Goal: Task Accomplishment & Management: Use online tool/utility

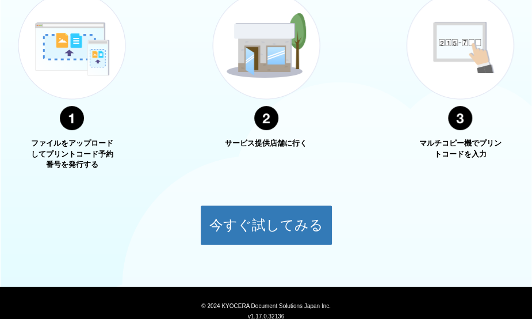
scroll to position [508, 0]
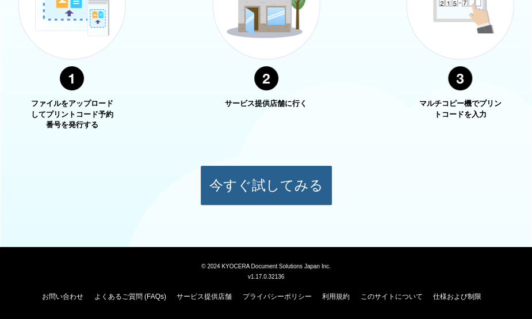
click at [266, 189] on button "今すぐ試してみる" at bounding box center [266, 185] width 132 height 40
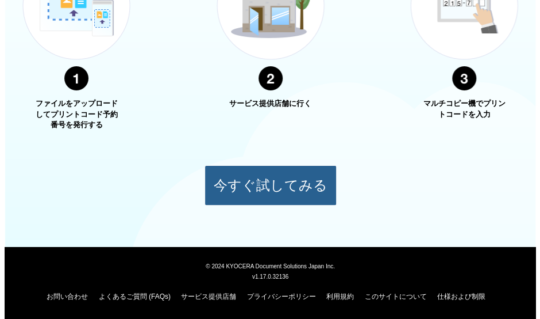
scroll to position [128, 0]
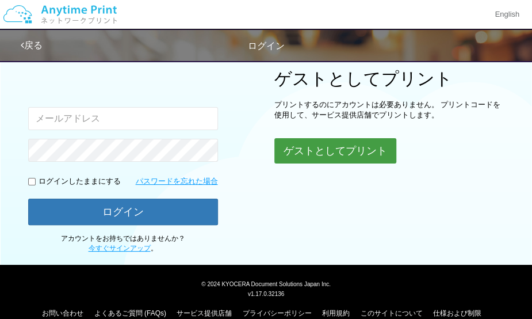
click at [359, 145] on button "ゲストとしてプリント" at bounding box center [335, 150] width 122 height 25
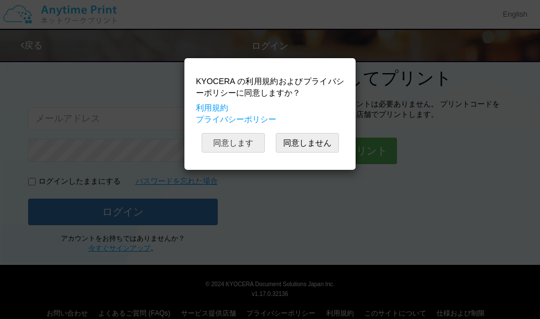
click at [252, 144] on button "同意します" at bounding box center [233, 143] width 63 height 20
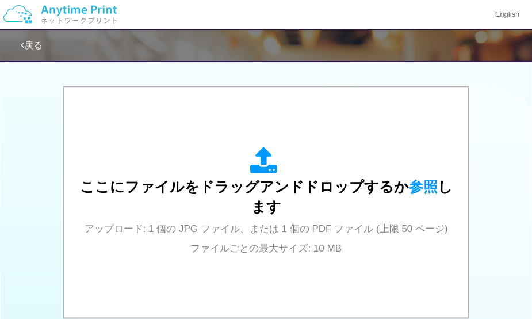
scroll to position [356, 0]
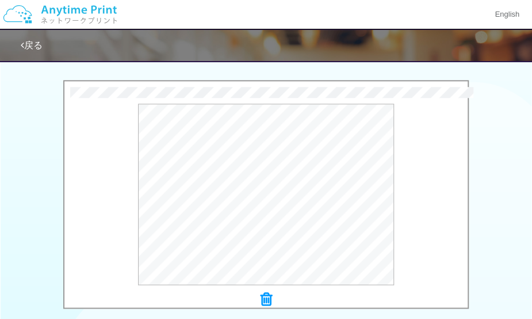
click at [23, 274] on div "0.2 MB 履歴書[PERSON_NAME]）.pdf Check Error × 履歴書[PERSON_NAME]）.pdf プレビュー" at bounding box center [266, 197] width 532 height 235
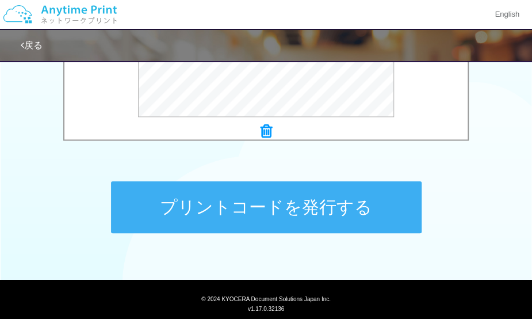
scroll to position [555, 0]
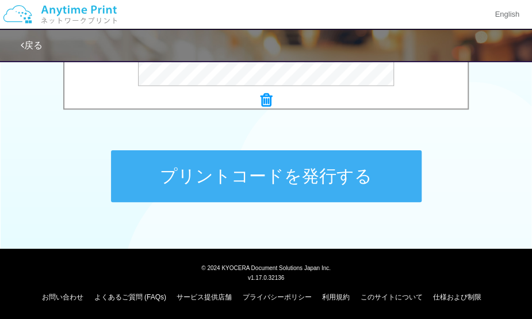
click at [260, 185] on button "プリントコードを発行する" at bounding box center [266, 176] width 310 height 52
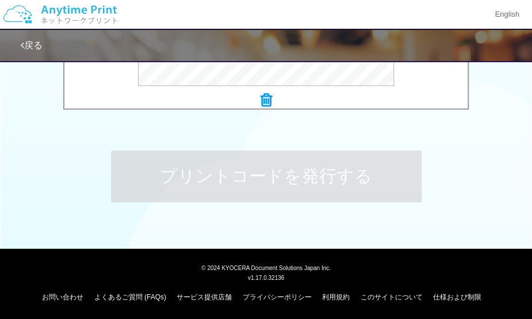
scroll to position [0, 0]
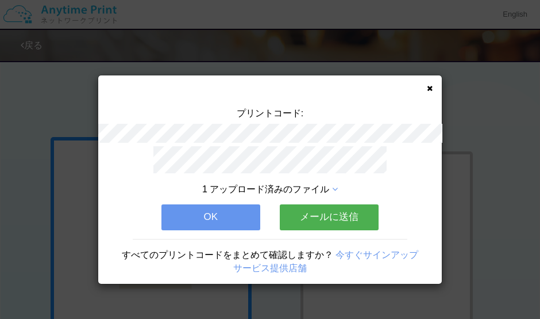
click at [206, 209] on button "OK" at bounding box center [211, 216] width 99 height 25
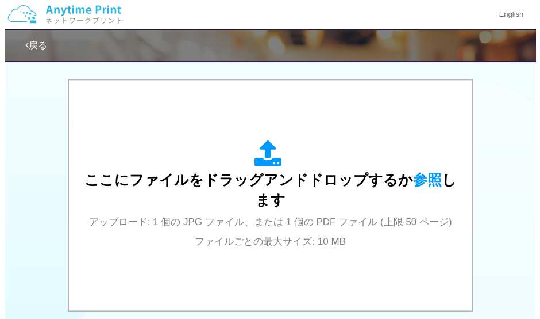
scroll to position [361, 0]
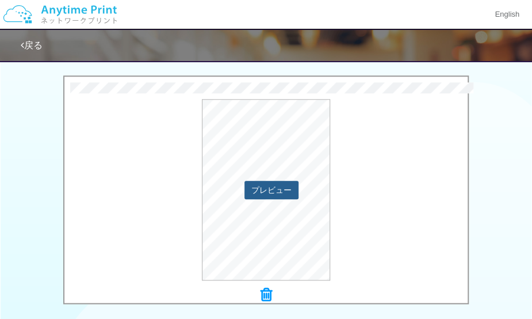
click at [279, 187] on button "プレビュー" at bounding box center [271, 190] width 54 height 18
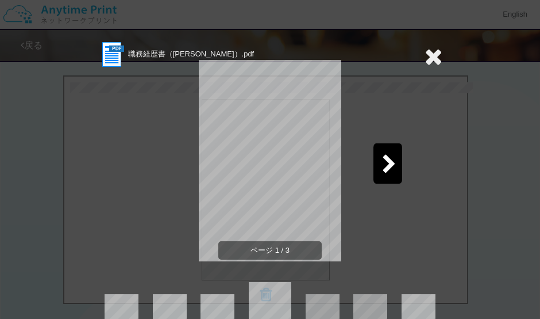
click at [374, 162] on div at bounding box center [388, 163] width 29 height 40
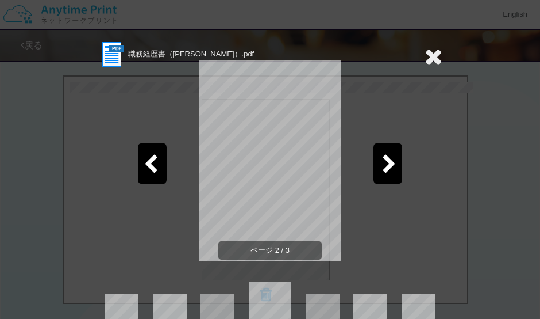
click at [374, 162] on div at bounding box center [388, 163] width 29 height 40
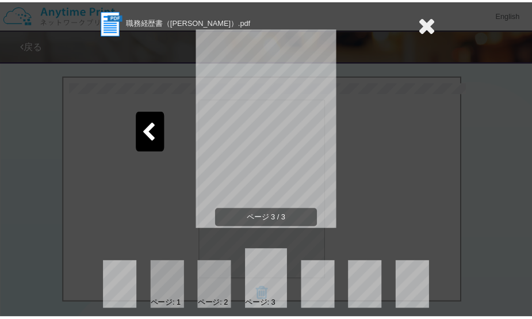
scroll to position [41, 0]
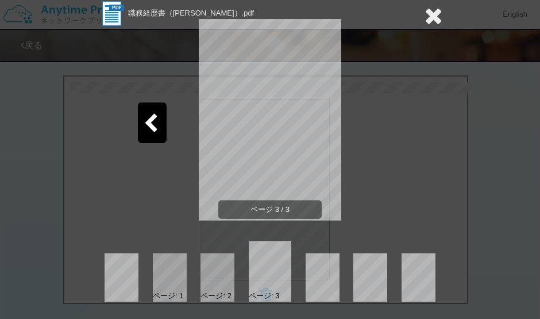
click at [427, 14] on icon at bounding box center [434, 15] width 18 height 23
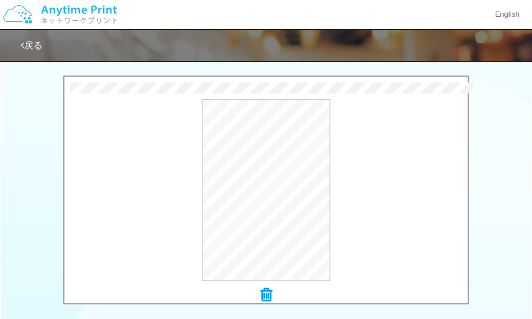
scroll to position [555, 0]
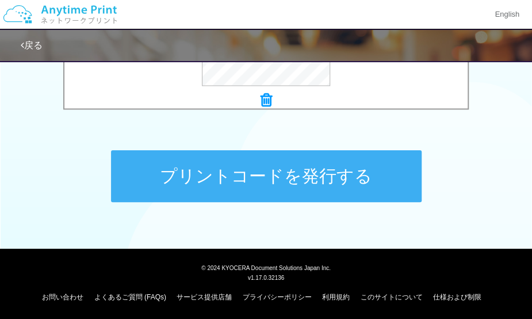
click at [350, 174] on button "プリントコードを発行する" at bounding box center [266, 176] width 310 height 52
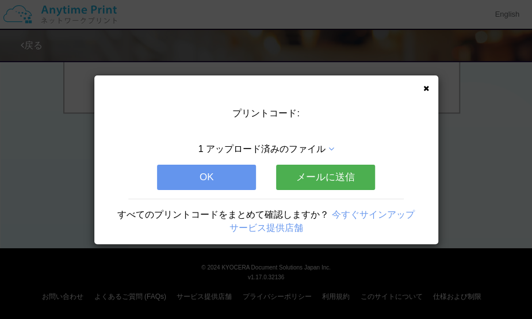
scroll to position [0, 0]
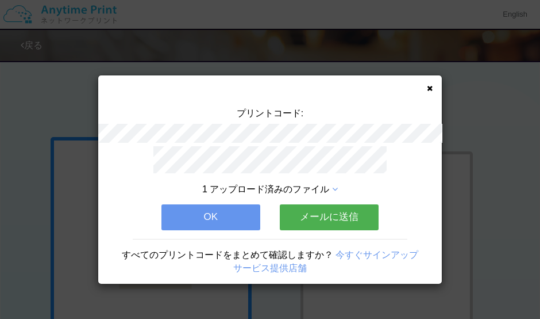
click at [230, 212] on button "OK" at bounding box center [211, 216] width 99 height 25
